Goal: Browse casually

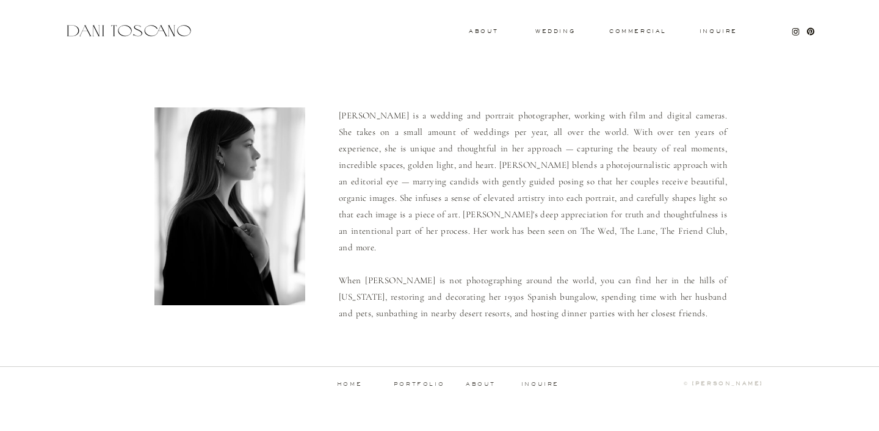
click at [558, 27] on div "Inquire commercial wedding About Dani is a wedding and portrait photographer, w…" at bounding box center [439, 206] width 879 height 412
click at [558, 30] on h3 "wedding" at bounding box center [556, 31] width 40 height 4
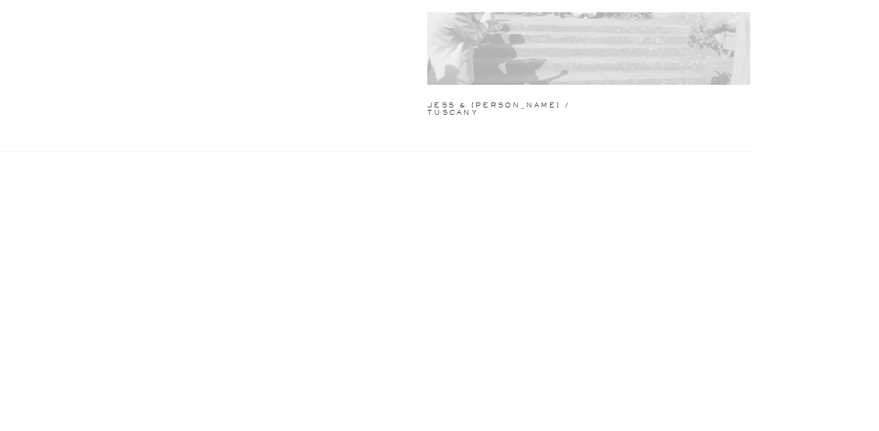
scroll to position [373, 0]
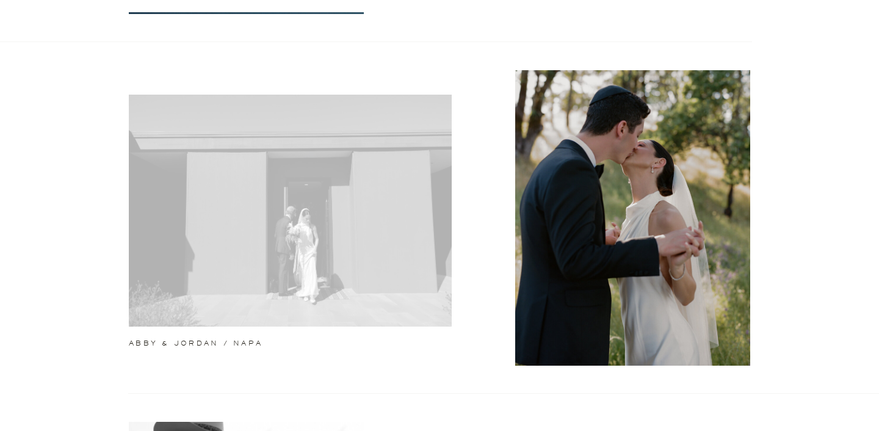
click at [170, 317] on div at bounding box center [290, 211] width 323 height 232
click at [266, 291] on div at bounding box center [290, 211] width 323 height 232
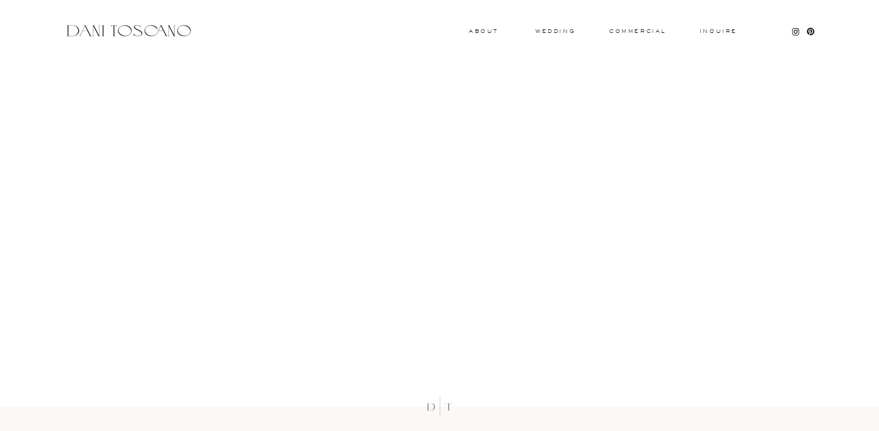
scroll to position [1658, 0]
